Goal: Navigation & Orientation: Find specific page/section

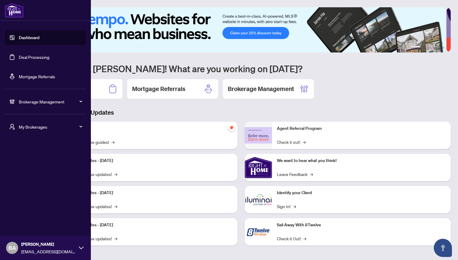
click at [47, 125] on span "My Brokerages" at bounding box center [50, 126] width 63 height 7
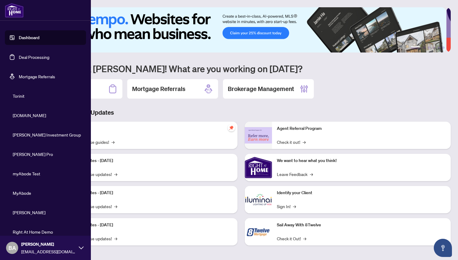
scroll to position [41, 0]
click at [32, 115] on span "Property.ca" at bounding box center [47, 116] width 69 height 7
